Goal: Task Accomplishment & Management: Complete application form

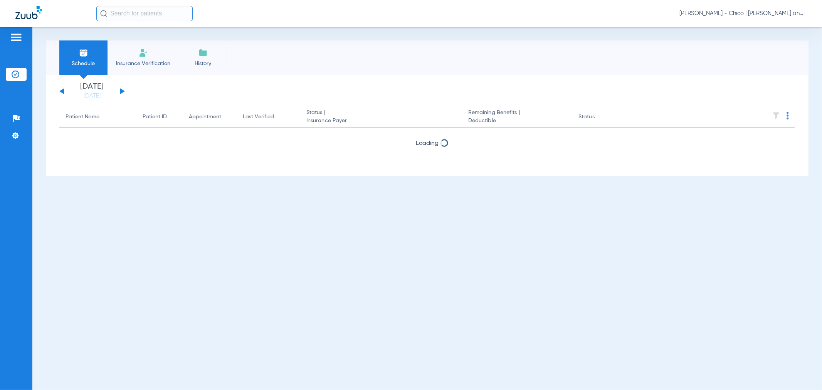
click at [143, 49] on img at bounding box center [143, 52] width 9 height 9
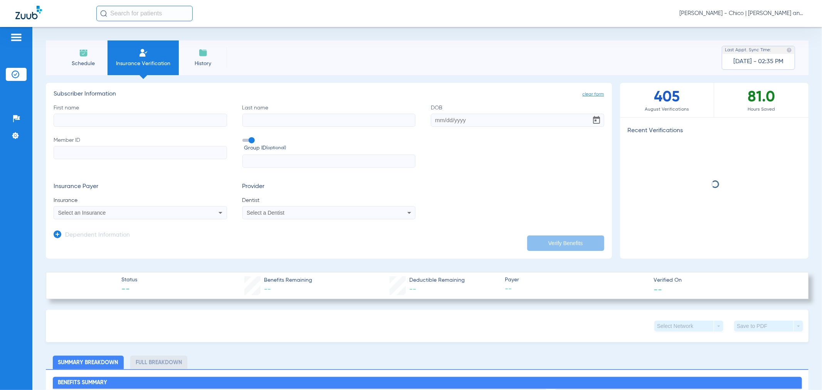
click at [91, 120] on input "First name" at bounding box center [140, 120] width 173 height 13
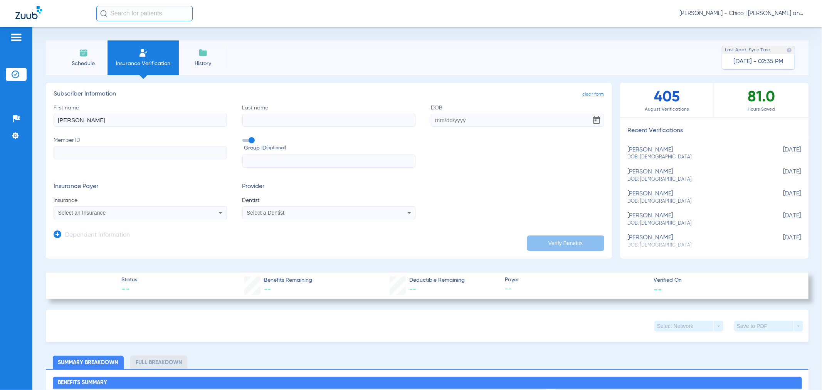
type input "[PERSON_NAME]"
click at [271, 124] on input "Last name" at bounding box center [328, 120] width 173 height 13
type input "[PERSON_NAME]"
click at [477, 118] on input "DOB" at bounding box center [517, 120] width 173 height 13
type input "[DATE]"
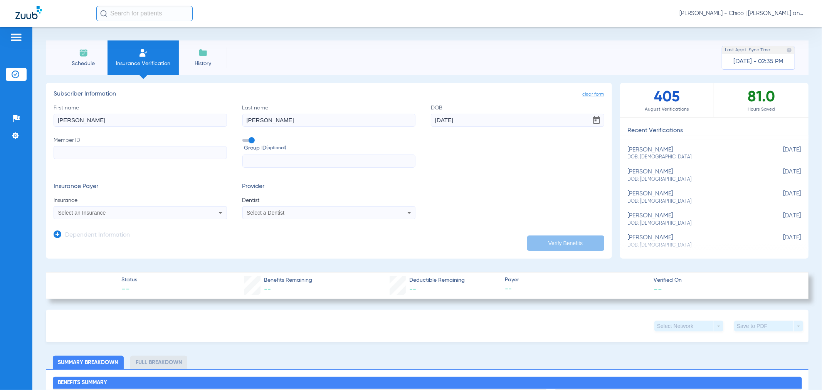
click at [159, 150] on input "Member ID" at bounding box center [140, 152] width 173 height 13
type input "950175781"
click at [216, 213] on icon at bounding box center [220, 212] width 9 height 9
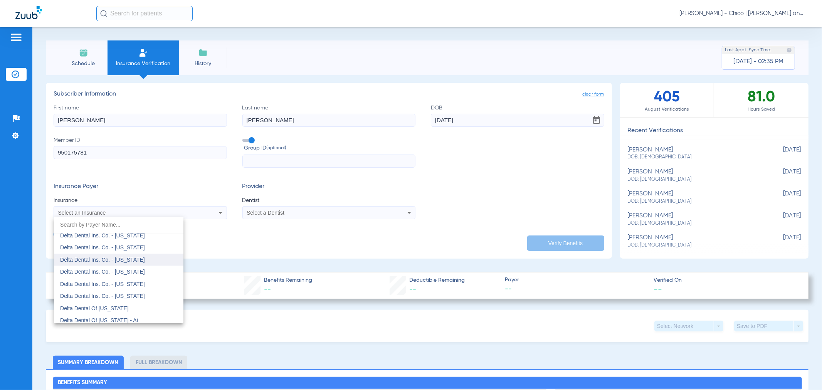
scroll to position [1284, 0]
